Goal: Task Accomplishment & Management: Complete application form

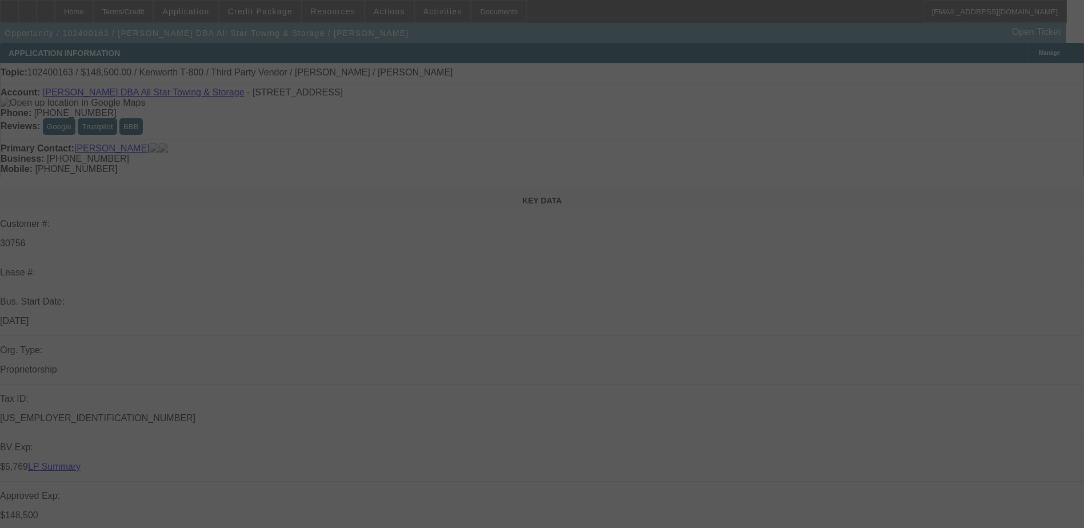
select select "0.1"
select select "2"
select select "0.1"
select select "0"
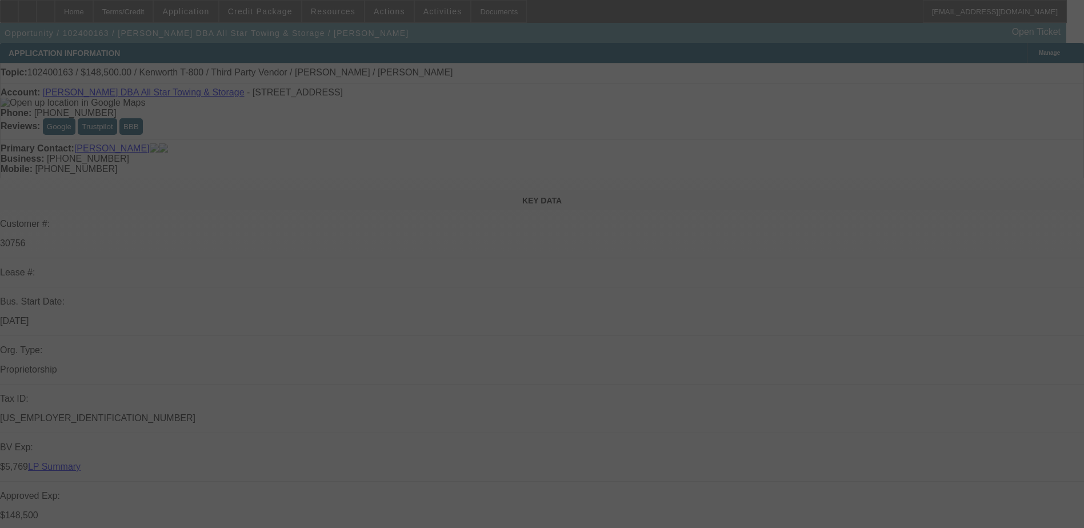
select select "0"
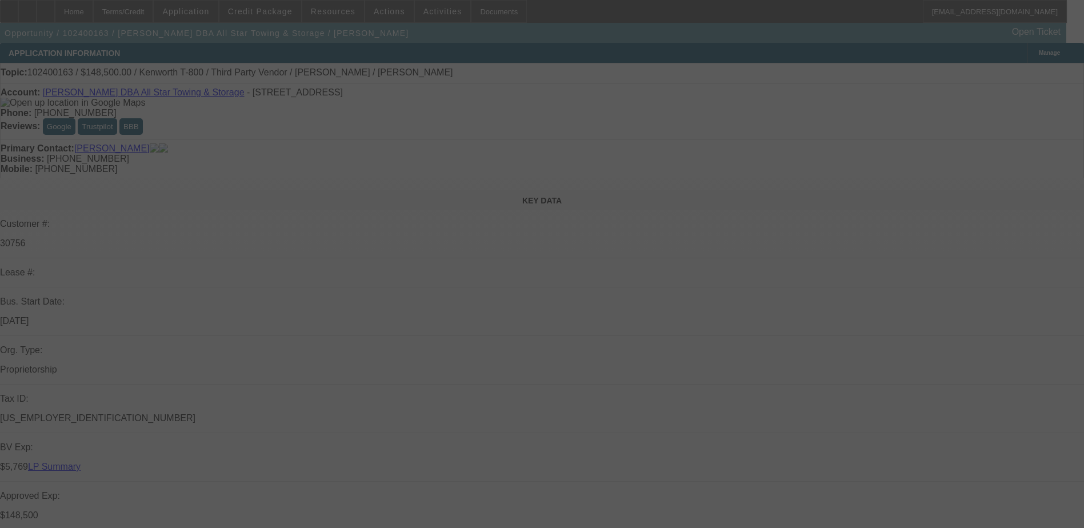
select select "0"
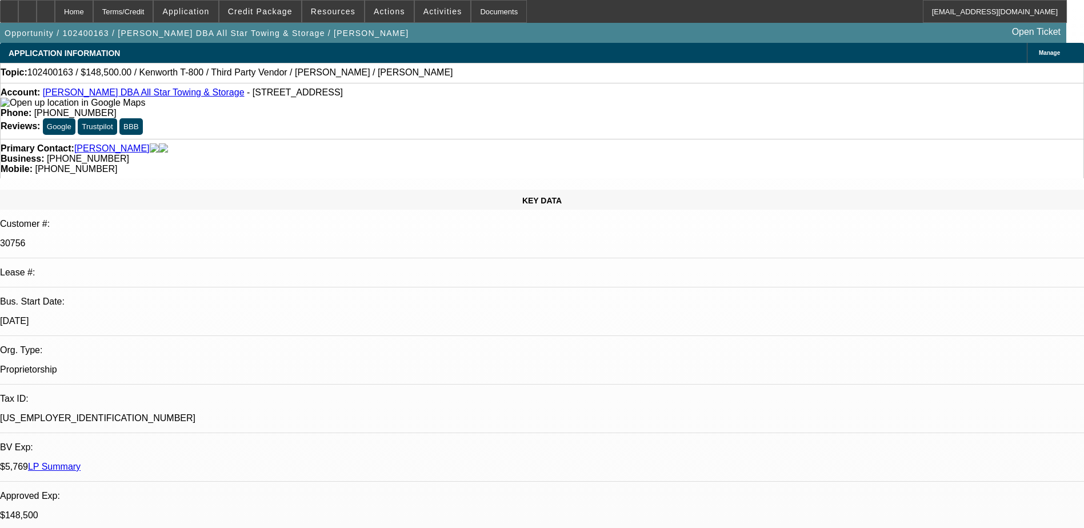
select select "1"
select select "2"
select select "4"
select select "1"
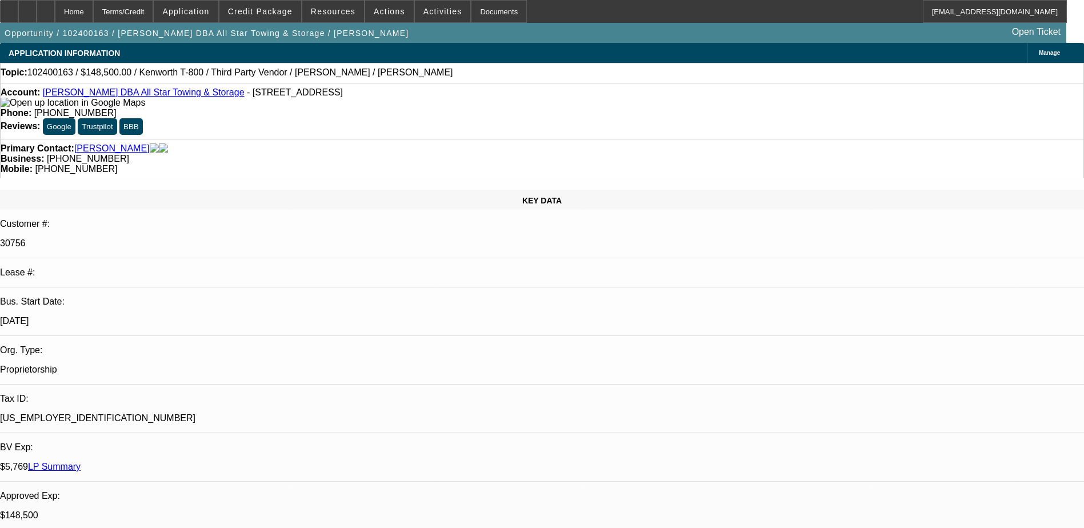
select select "6"
select select "1"
select select "6"
select select "1"
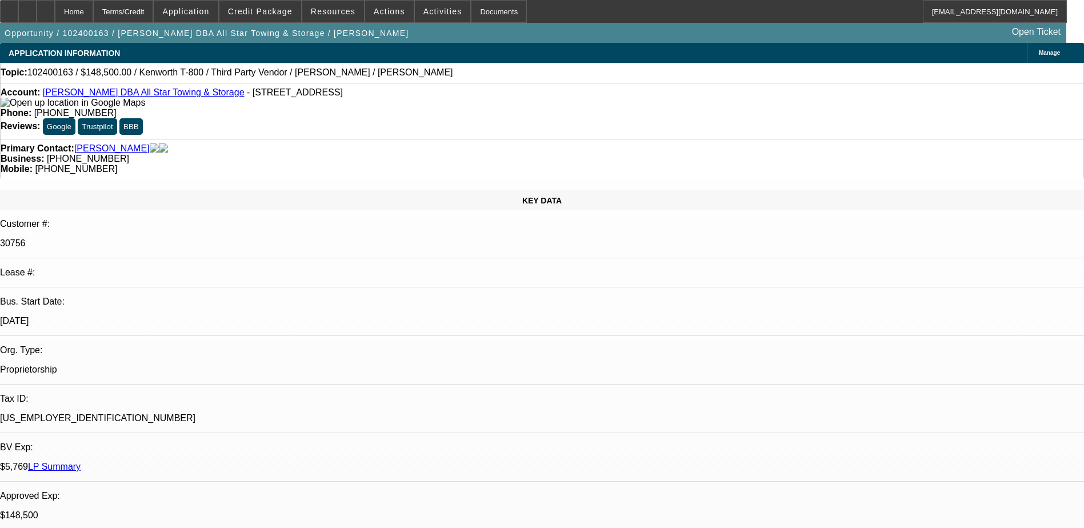
select select "1"
select select "6"
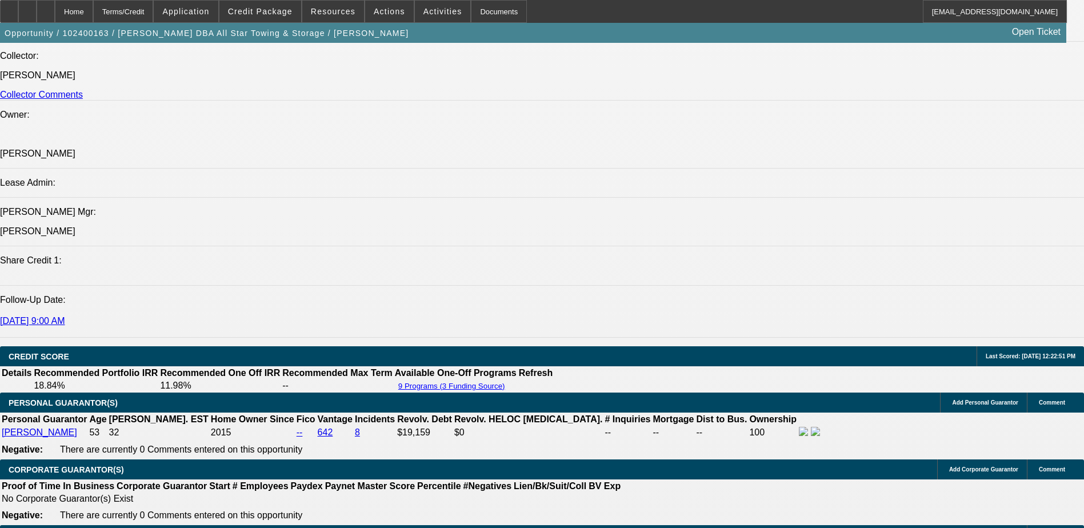
scroll to position [1300, 0]
